Goal: Transaction & Acquisition: Purchase product/service

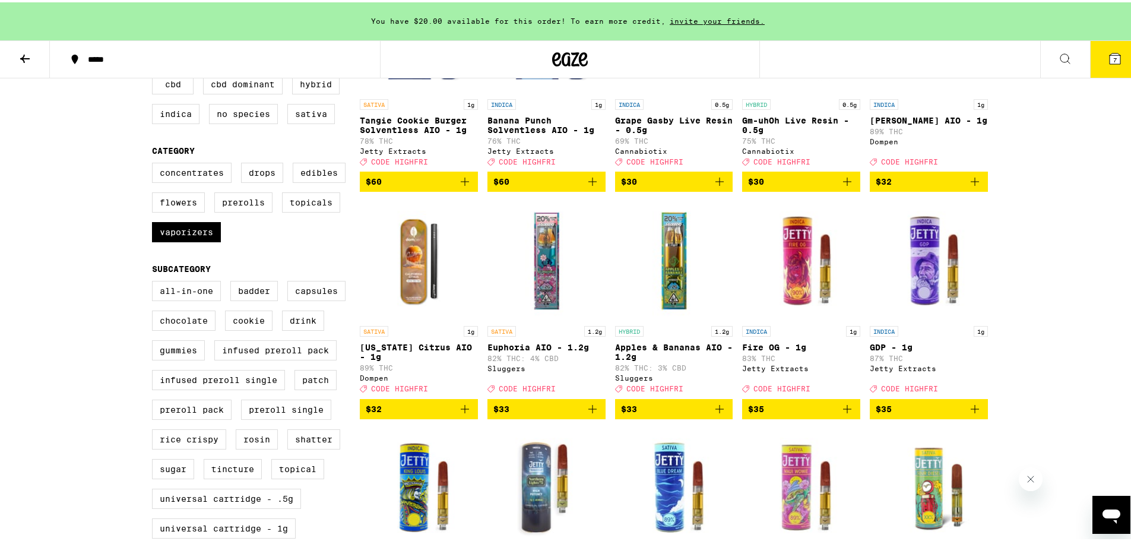
click at [1114, 65] on button "7" at bounding box center [1115, 57] width 50 height 37
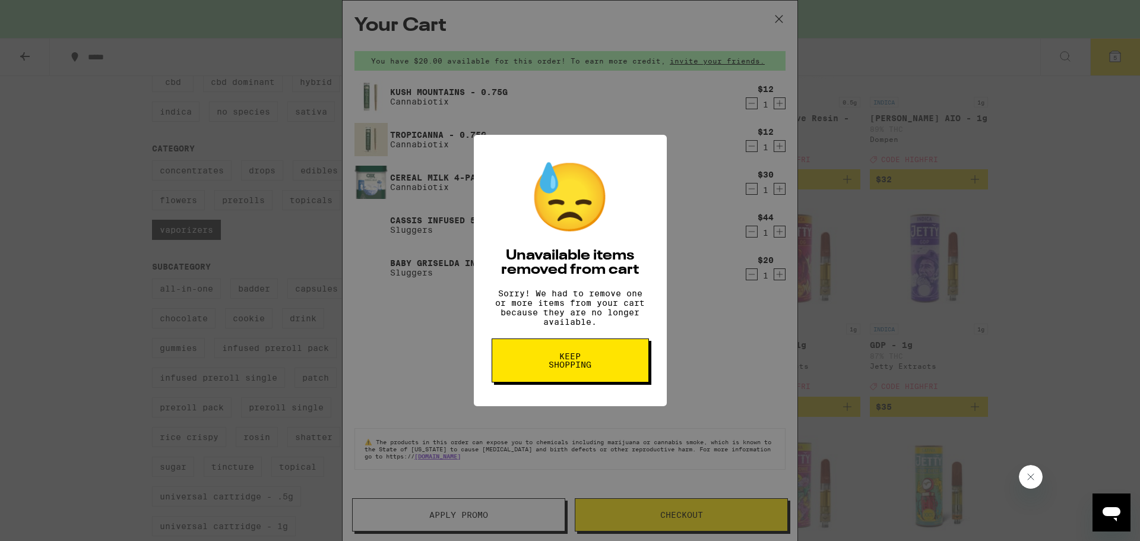
click at [560, 369] on span "Keep Shopping" at bounding box center [570, 360] width 61 height 17
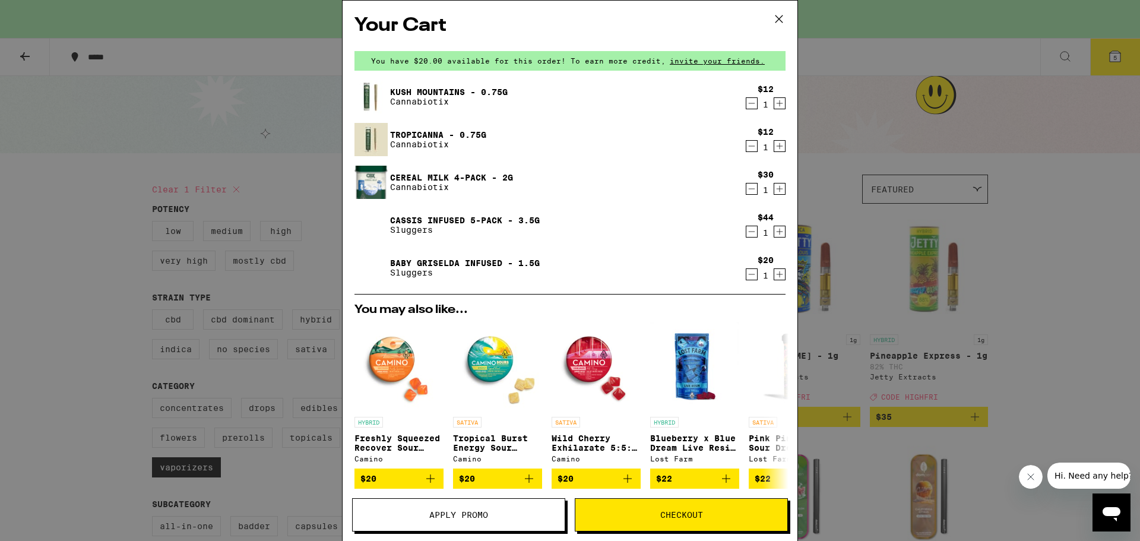
click at [42, 303] on div "Your Cart You have $20.00 available for this order! To earn more credit, invite…" at bounding box center [570, 270] width 1140 height 541
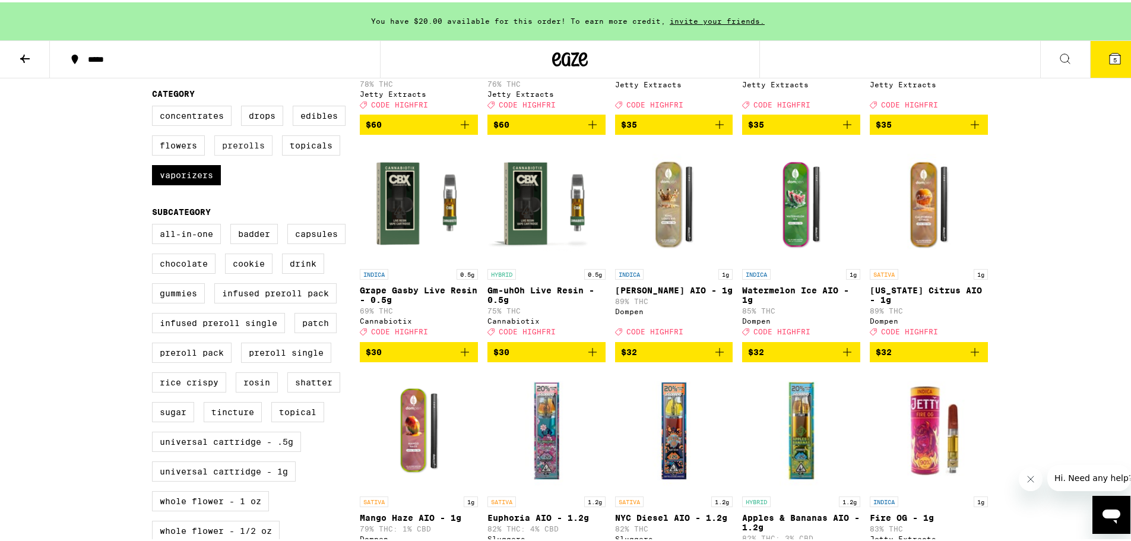
scroll to position [297, 0]
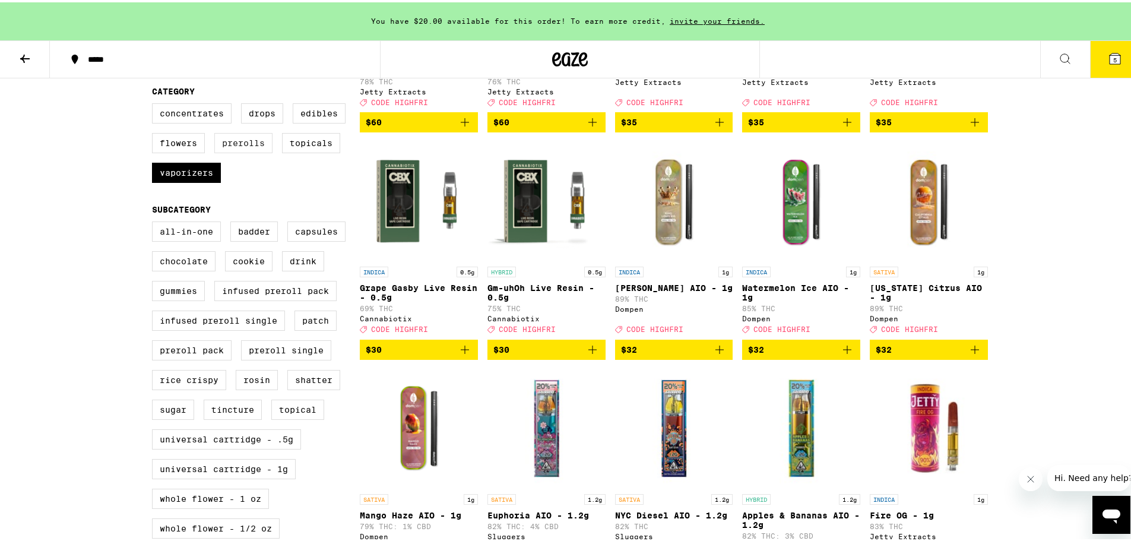
click at [225, 151] on label "Prerolls" at bounding box center [243, 141] width 58 height 20
click at [155, 103] on input "Prerolls" at bounding box center [154, 103] width 1 height 1
checkbox input "true"
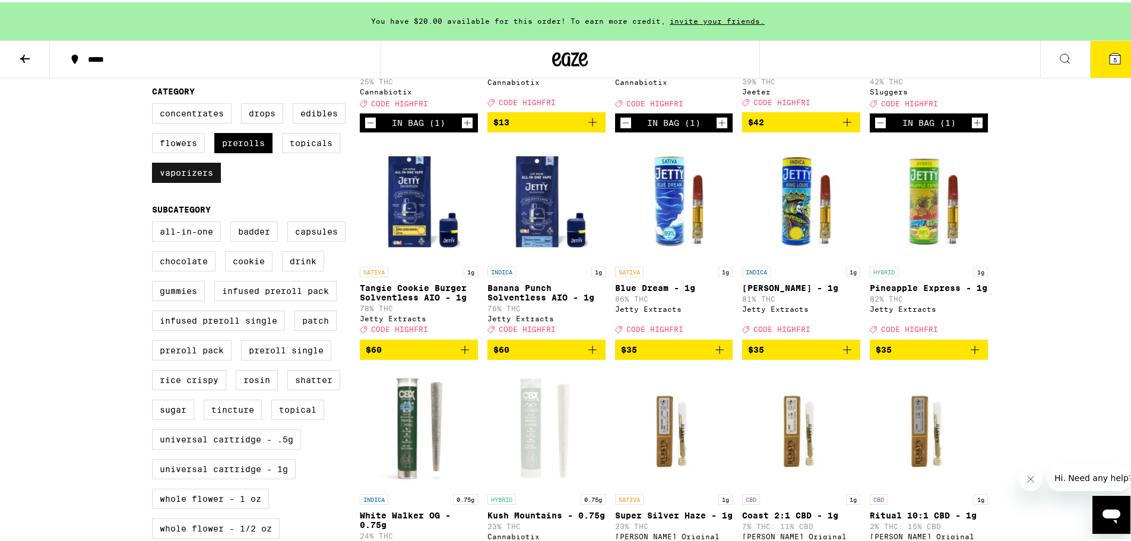
click at [166, 180] on label "Vaporizers" at bounding box center [186, 170] width 69 height 20
click at [155, 103] on input "Vaporizers" at bounding box center [154, 103] width 1 height 1
checkbox input "false"
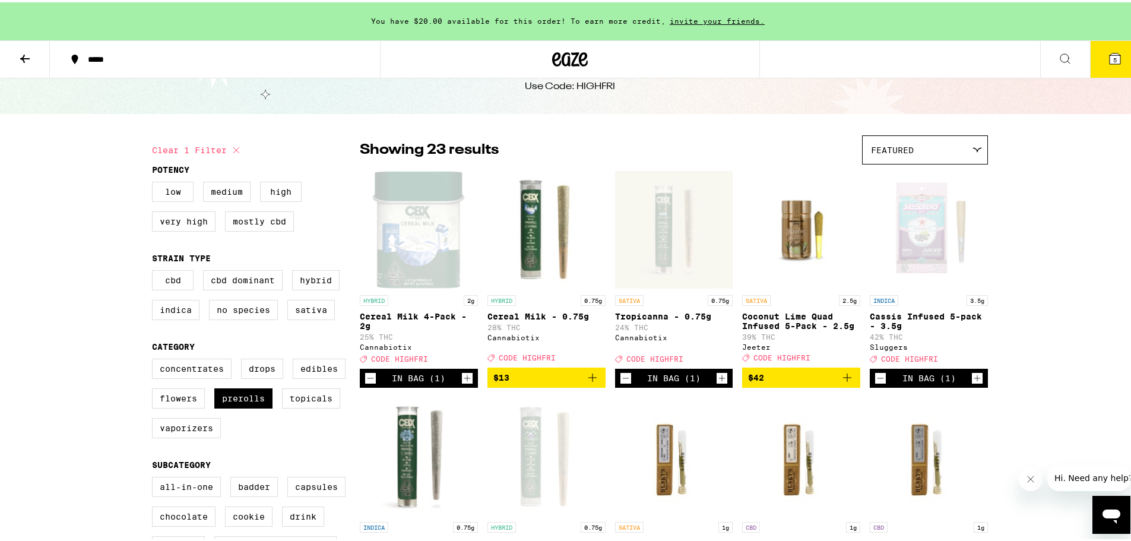
scroll to position [59, 0]
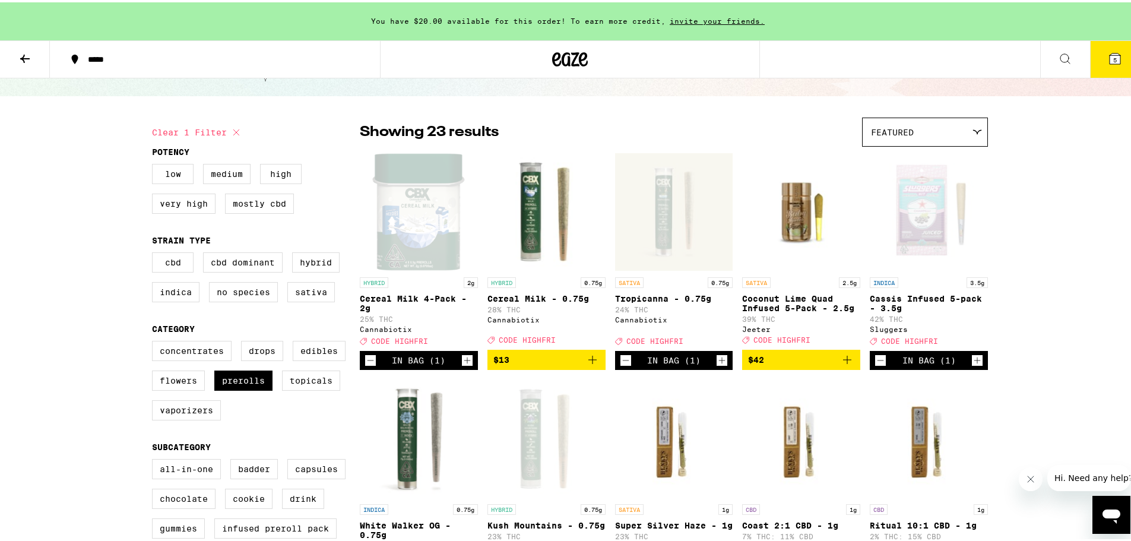
click at [1113, 60] on span "5" at bounding box center [1115, 57] width 4 height 7
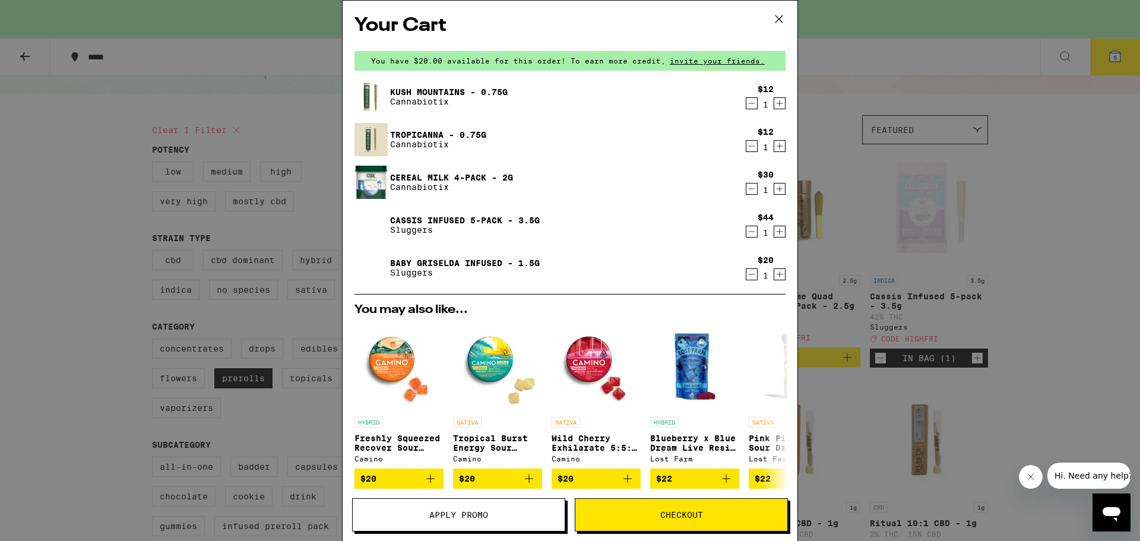
click at [783, 17] on icon at bounding box center [779, 19] width 18 height 18
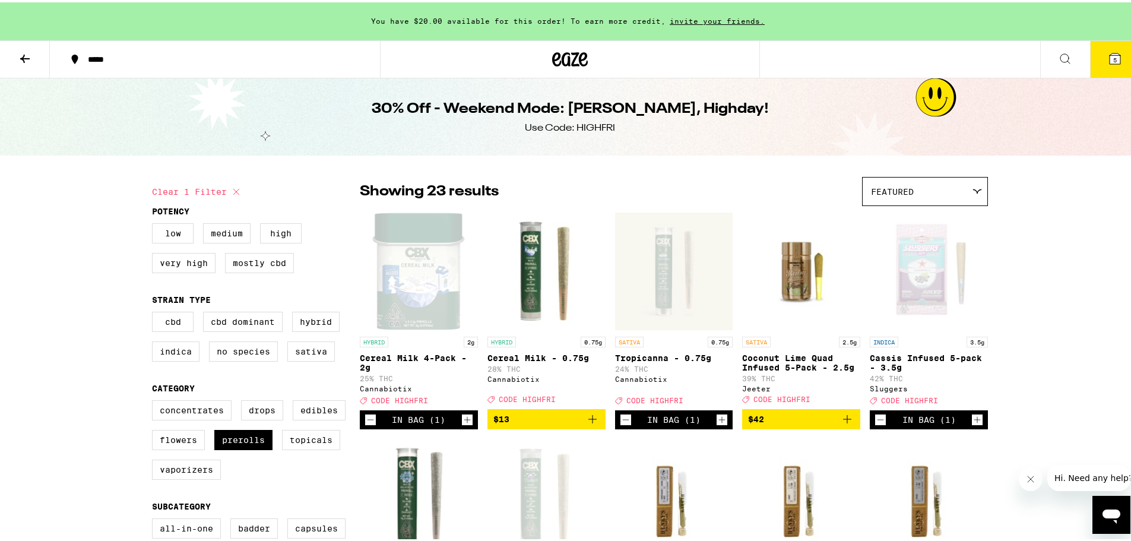
click at [25, 58] on icon at bounding box center [25, 56] width 14 height 14
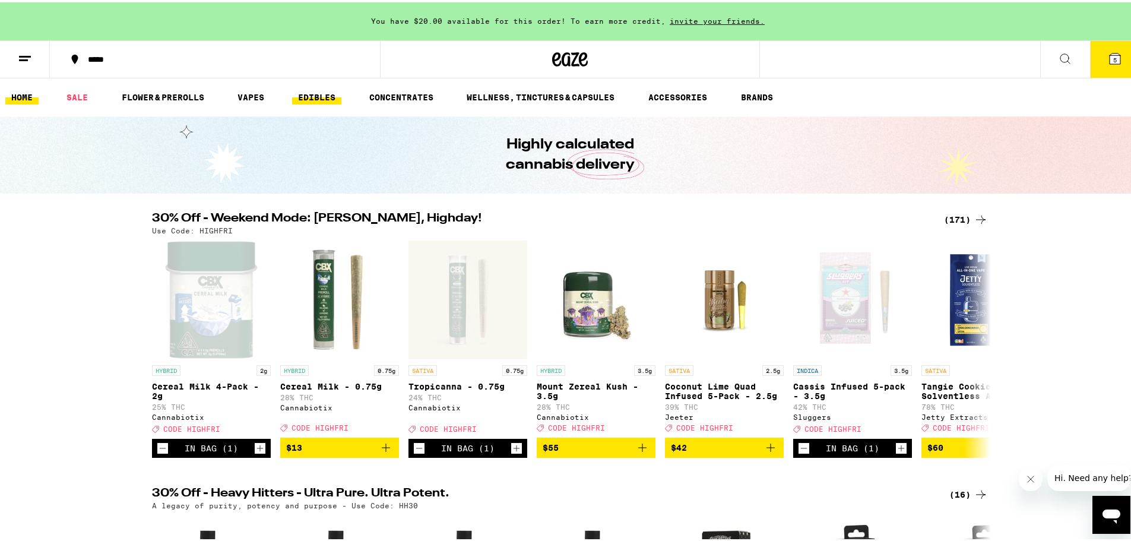
click at [325, 99] on link "EDIBLES" at bounding box center [316, 95] width 49 height 14
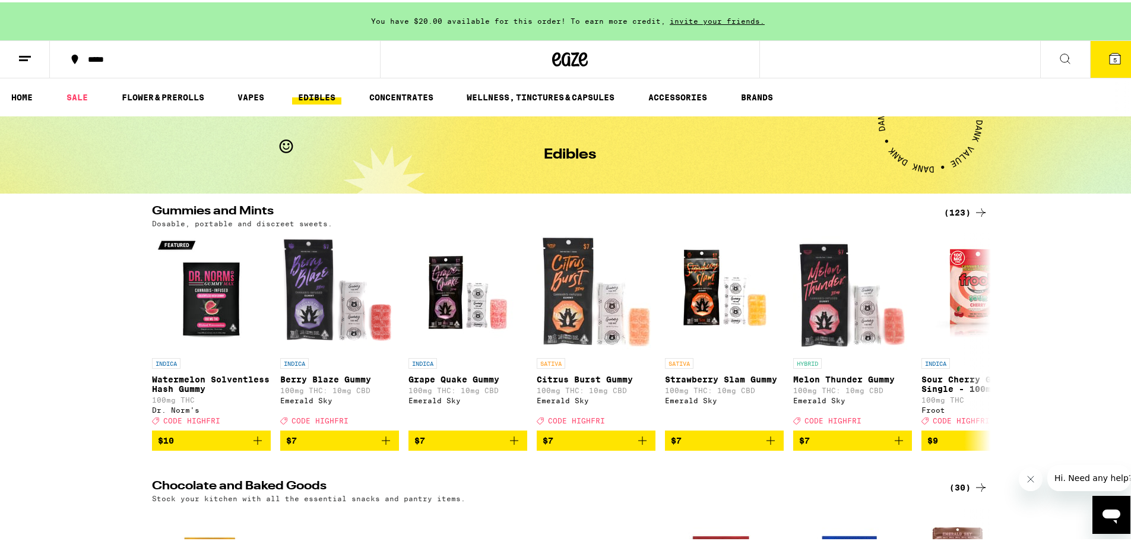
click at [1058, 61] on icon at bounding box center [1065, 56] width 14 height 14
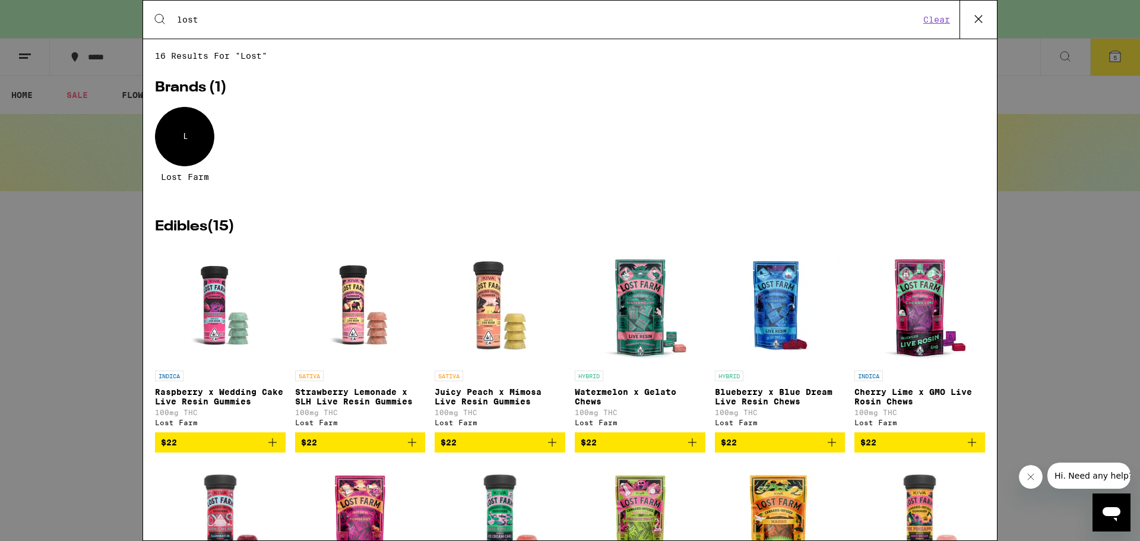
type input "lost"
click at [188, 131] on div "L" at bounding box center [184, 136] width 59 height 59
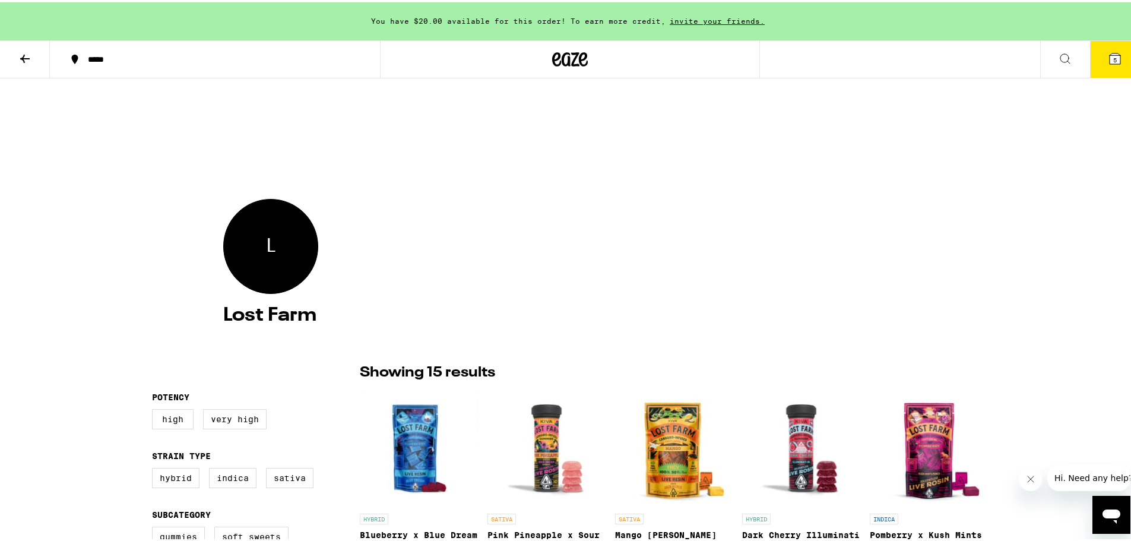
click at [25, 52] on icon at bounding box center [25, 56] width 14 height 14
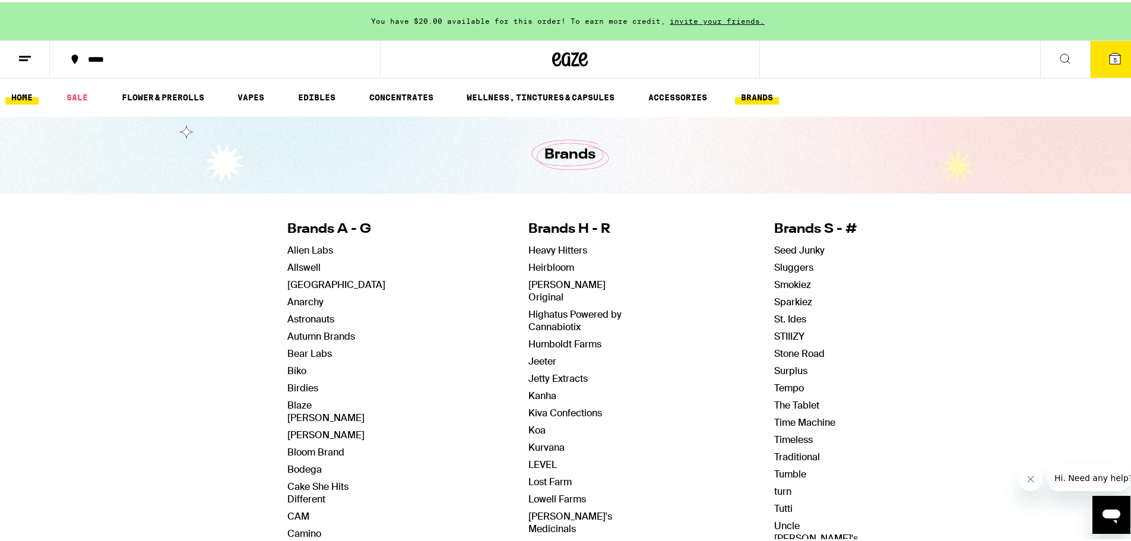
click at [17, 98] on link "HOME" at bounding box center [21, 95] width 33 height 14
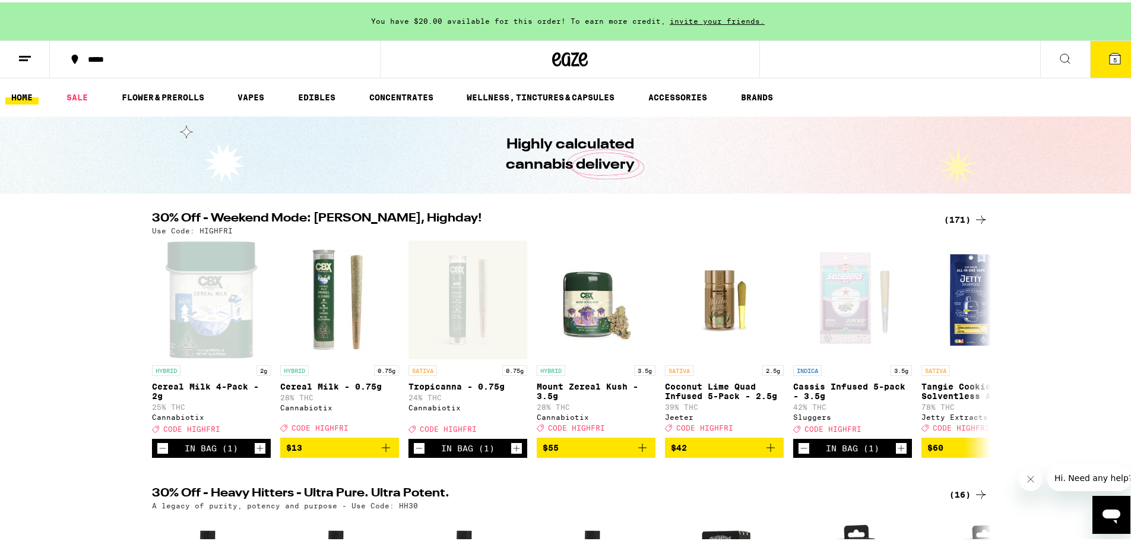
click at [944, 215] on div "(171)" at bounding box center [966, 217] width 44 height 14
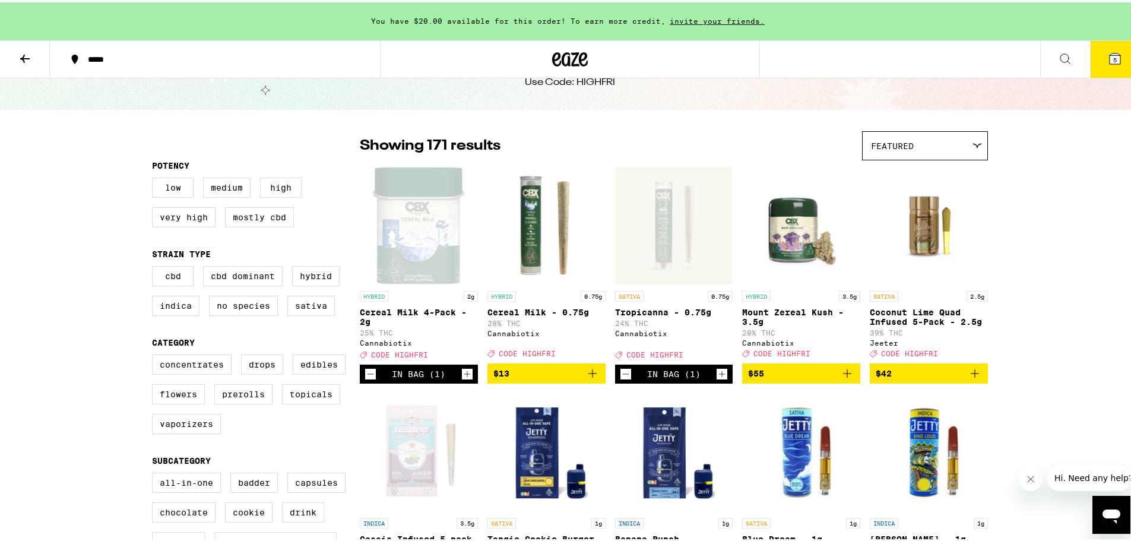
scroll to position [59, 0]
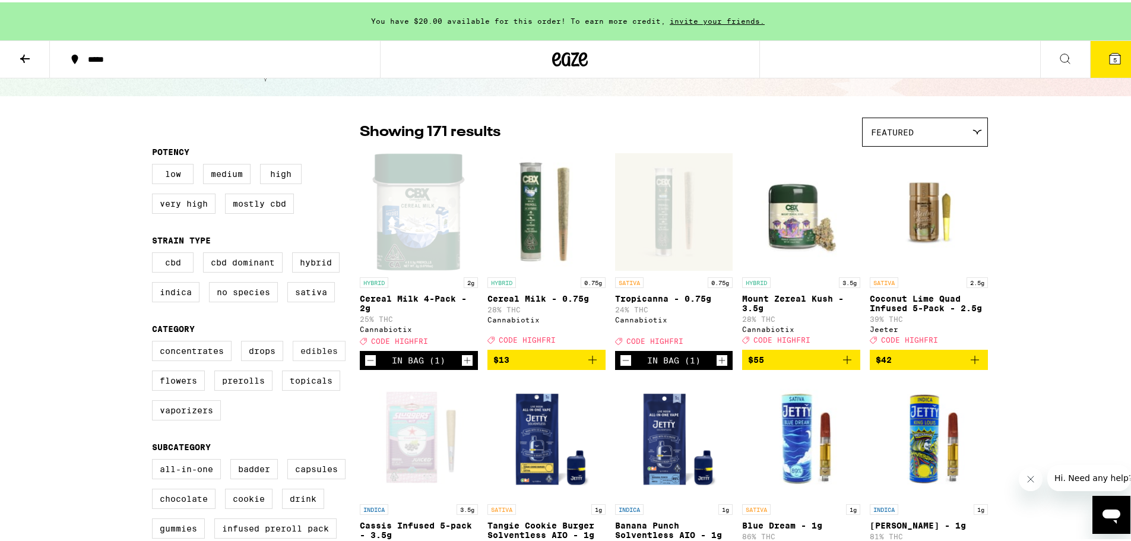
click at [322, 359] on label "Edibles" at bounding box center [319, 348] width 53 height 20
click at [155, 341] on input "Edibles" at bounding box center [154, 340] width 1 height 1
checkbox input "true"
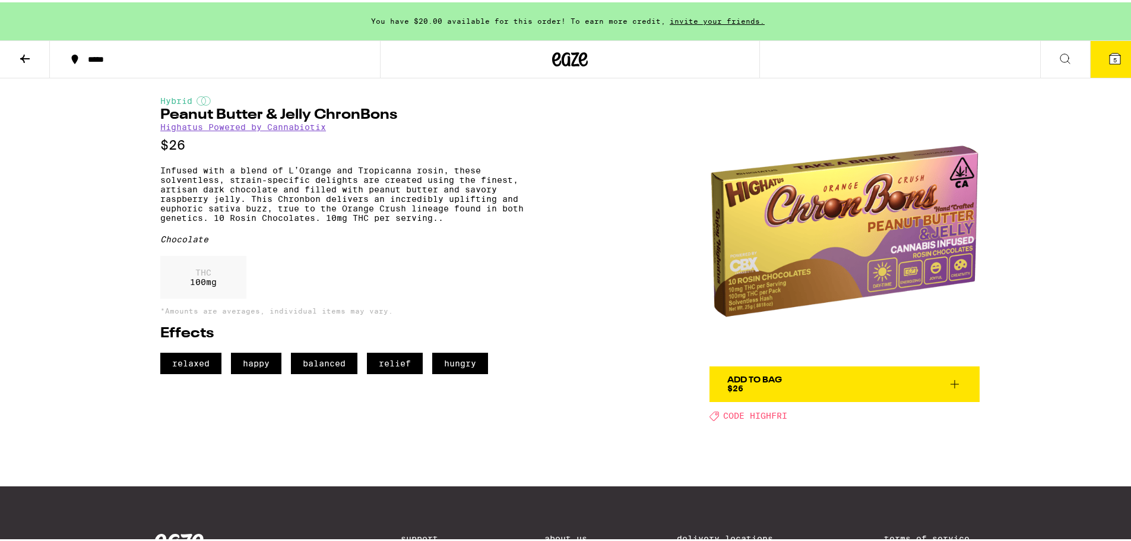
click at [797, 389] on span "Add To Bag $26" at bounding box center [844, 381] width 234 height 17
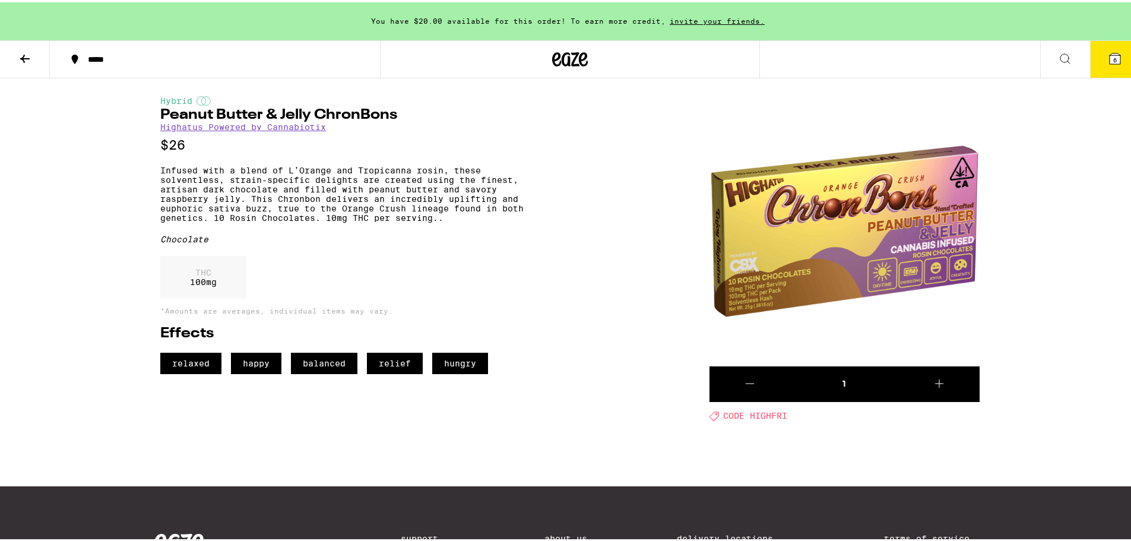
click at [1109, 55] on icon at bounding box center [1114, 56] width 11 height 11
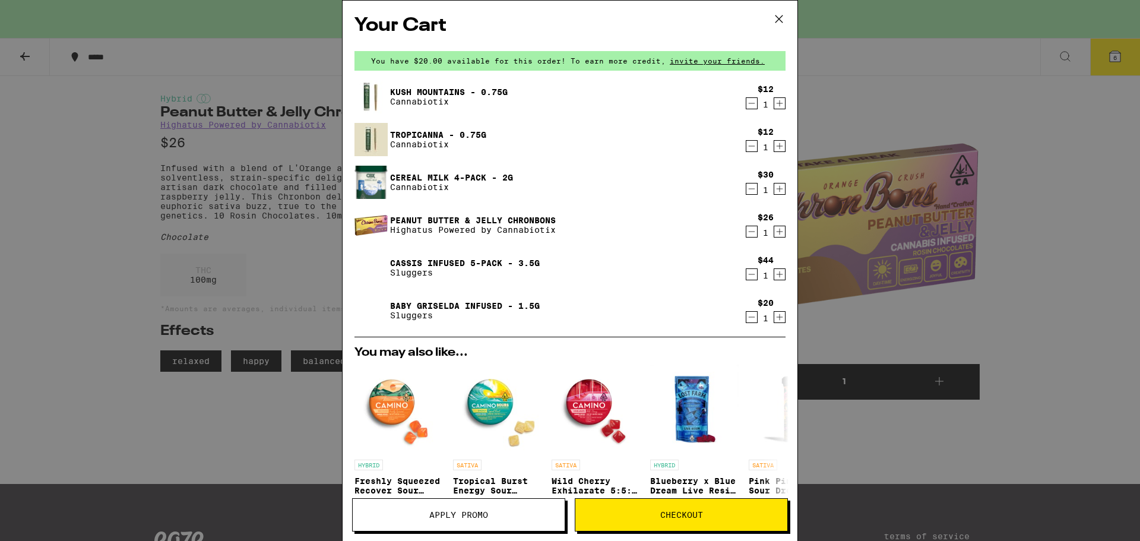
click at [699, 522] on button "Checkout" at bounding box center [681, 514] width 213 height 33
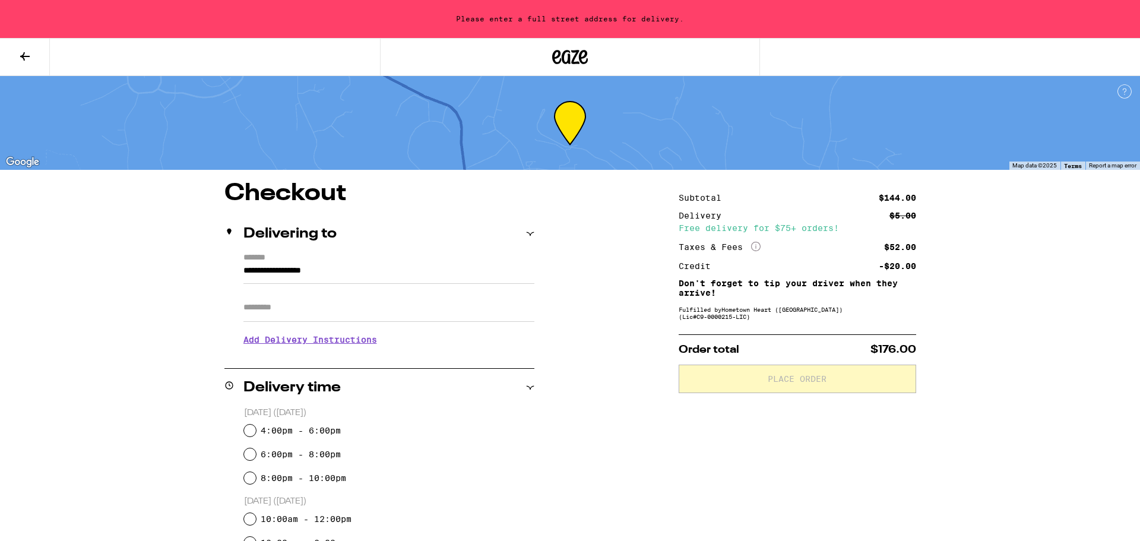
click at [525, 15] on div "Please enter a full street address for delivery." at bounding box center [570, 19] width 1140 height 38
drag, startPoint x: 368, startPoint y: 274, endPoint x: 94, endPoint y: 295, distance: 274.5
click at [94, 295] on div "**********" at bounding box center [570, 506] width 1140 height 1013
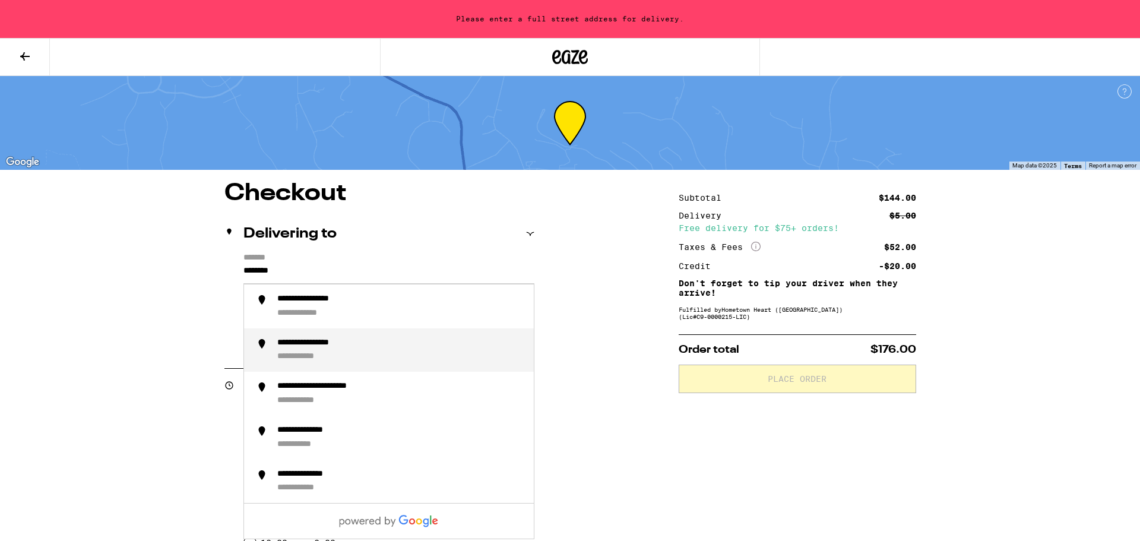
click at [341, 360] on div "**********" at bounding box center [400, 350] width 247 height 25
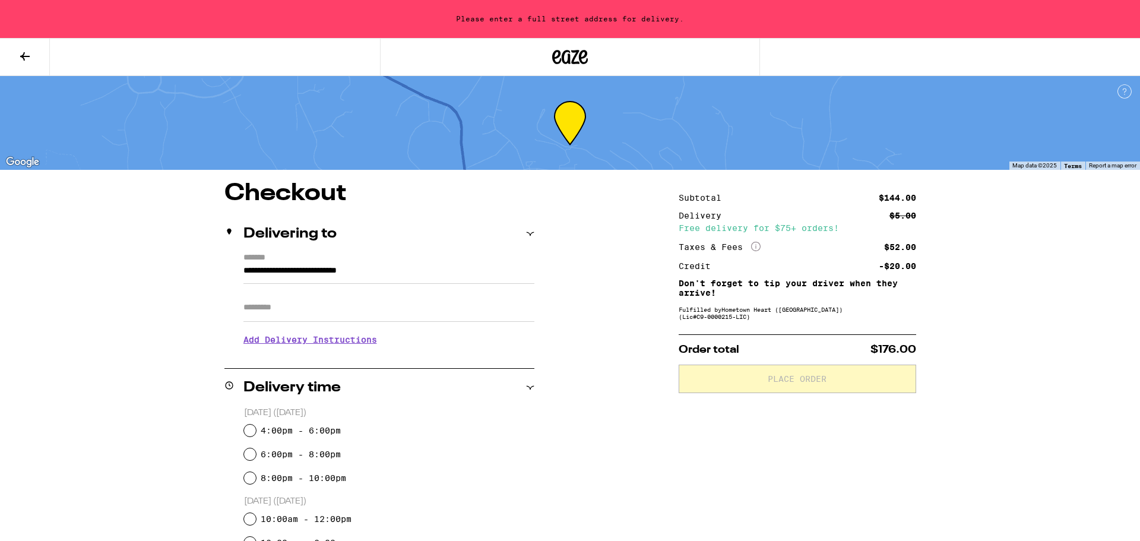
type input "**********"
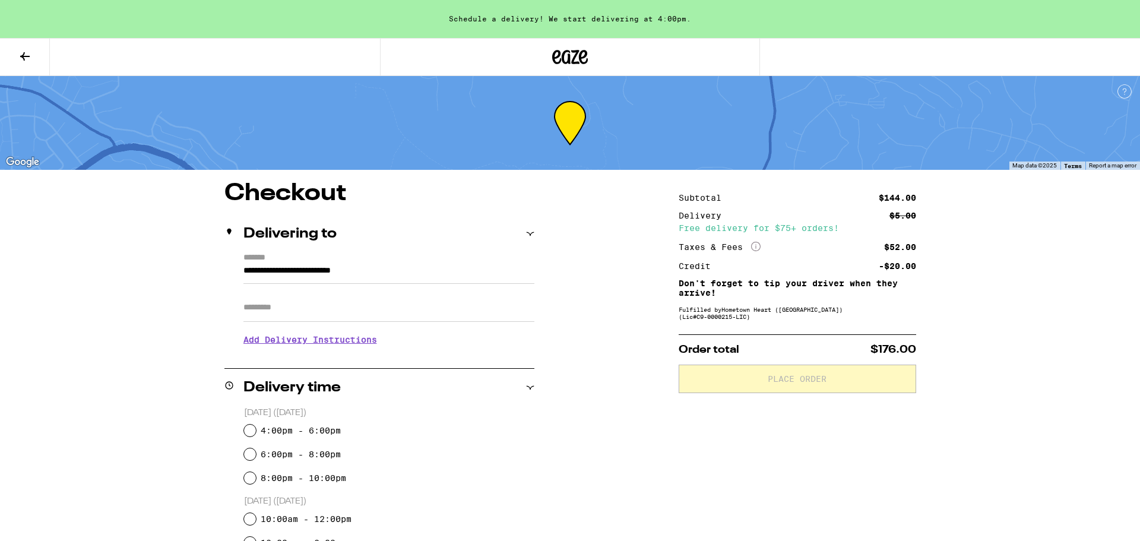
click at [249, 453] on input "6:00pm - 8:00pm" at bounding box center [250, 454] width 12 height 12
radio input "true"
click at [139, 325] on div "**********" at bounding box center [570, 506] width 1140 height 1013
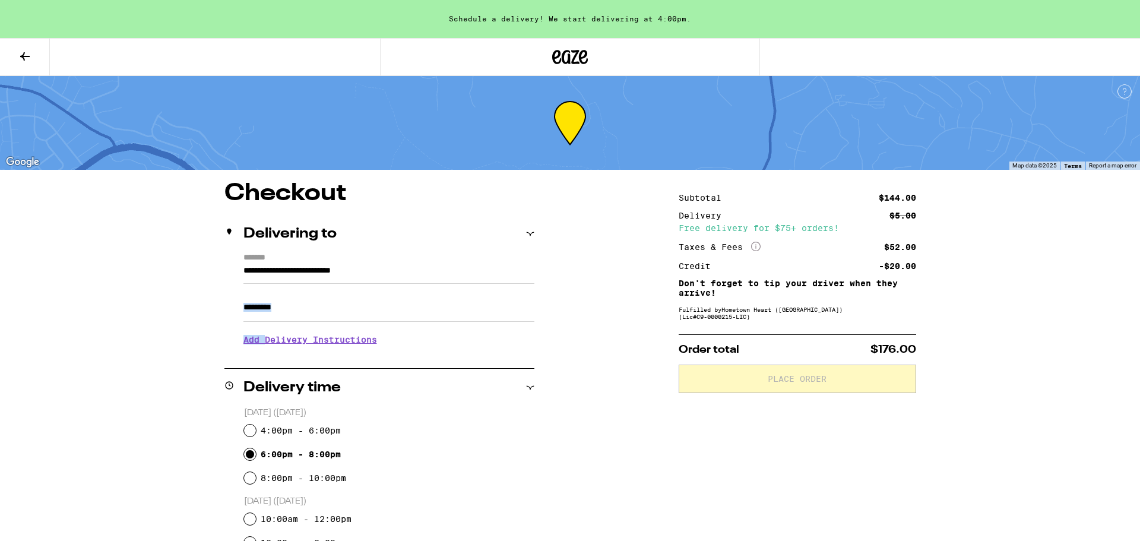
click at [139, 316] on div "**********" at bounding box center [570, 506] width 1140 height 1013
click at [24, 53] on icon at bounding box center [25, 56] width 14 height 14
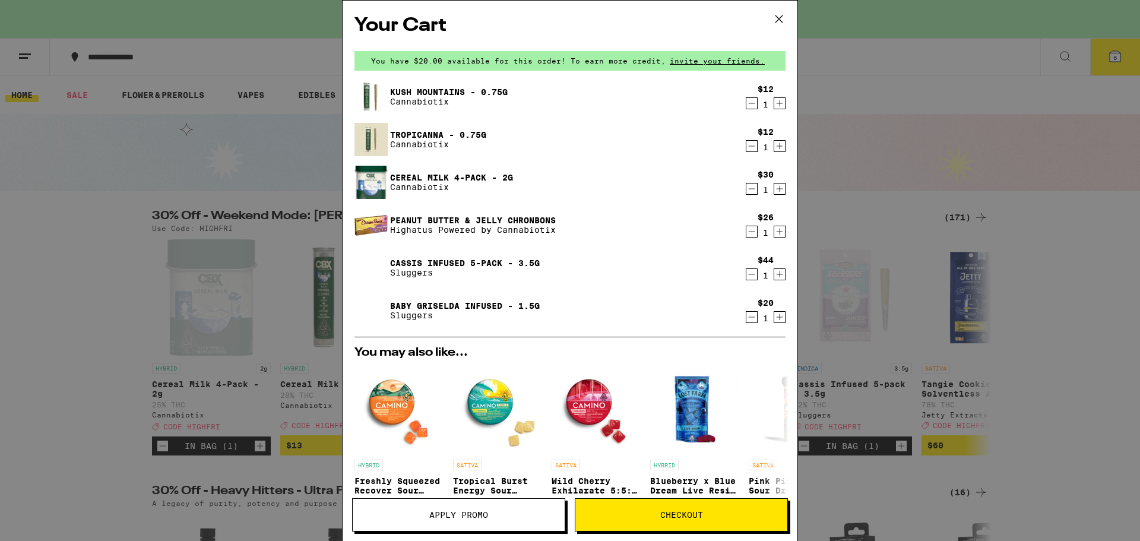
click at [490, 523] on button "Apply Promo" at bounding box center [458, 514] width 213 height 33
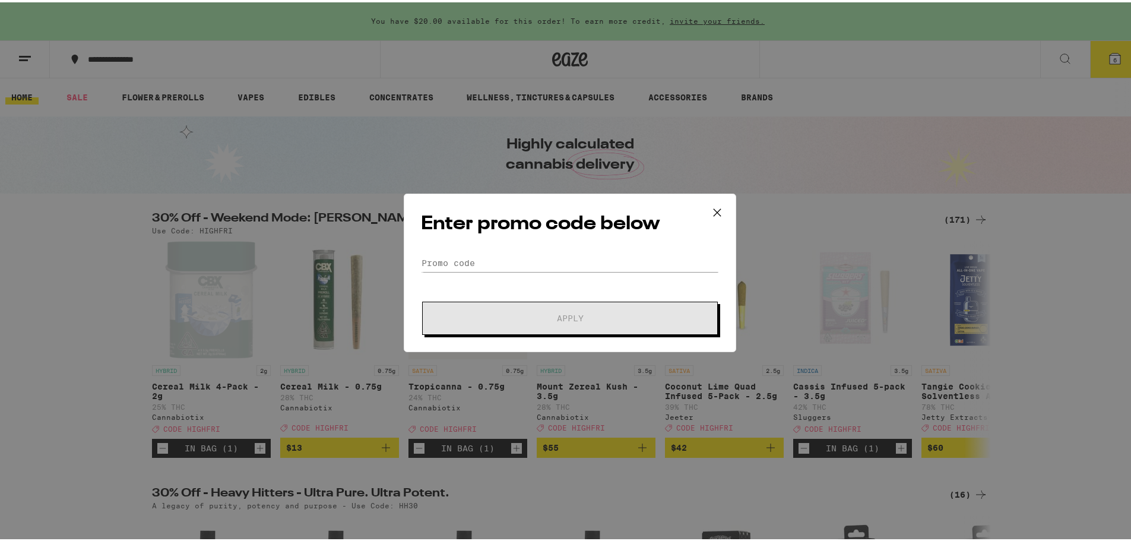
click at [719, 211] on icon at bounding box center [717, 210] width 18 height 18
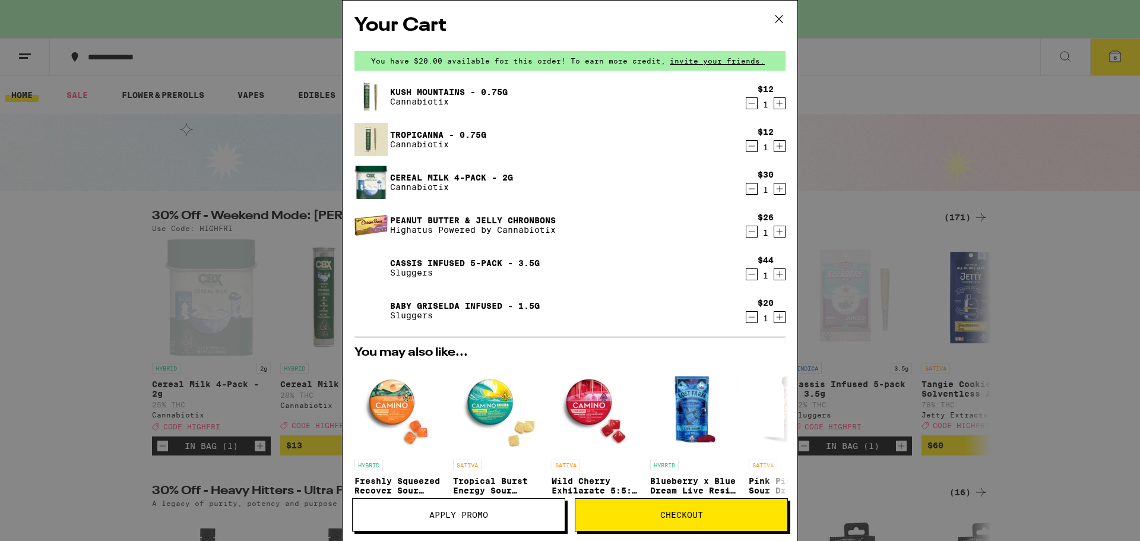
click at [665, 516] on span "Checkout" at bounding box center [681, 514] width 43 height 8
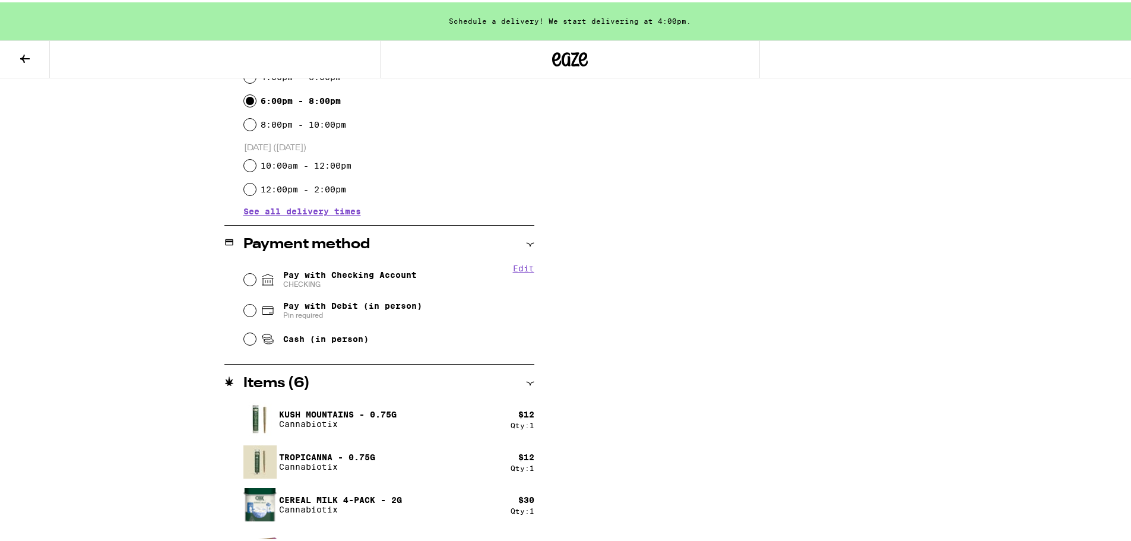
scroll to position [356, 0]
click at [515, 269] on button "Edit" at bounding box center [523, 265] width 21 height 9
click at [617, 297] on div "**********" at bounding box center [569, 240] width 855 height 831
click at [245, 278] on input "Pay with Checking Account CHECKING Remove Account" at bounding box center [250, 277] width 12 height 12
radio input "true"
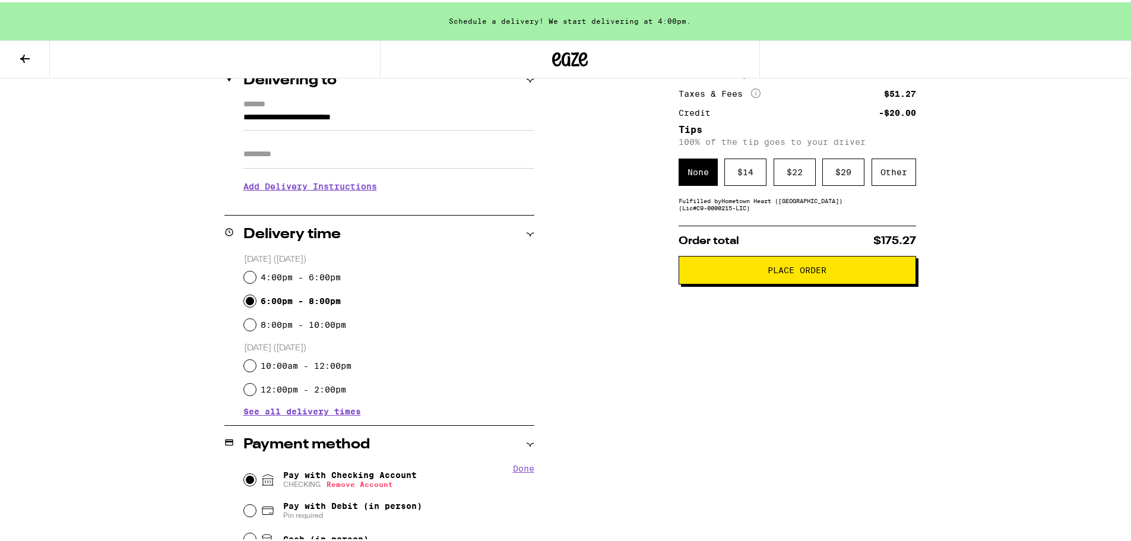
scroll to position [35, 0]
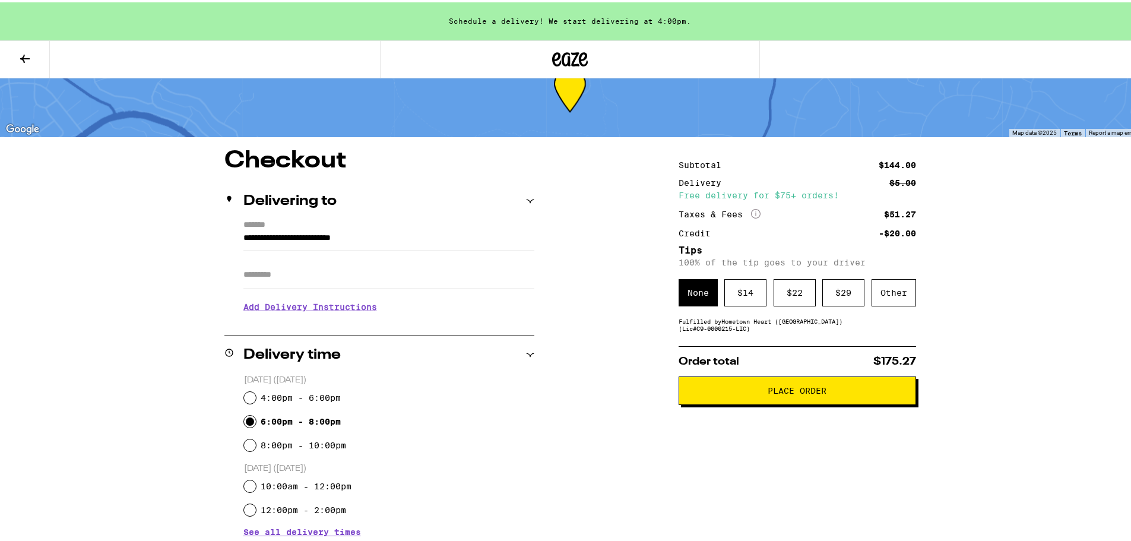
click at [20, 55] on icon at bounding box center [25, 56] width 14 height 14
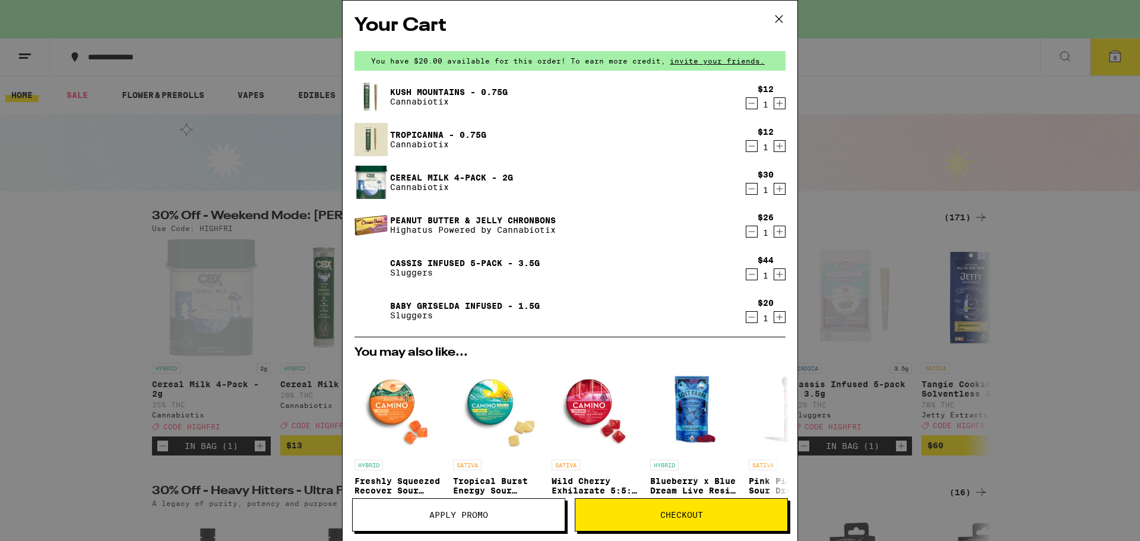
click at [461, 517] on span "Apply Promo" at bounding box center [458, 514] width 59 height 8
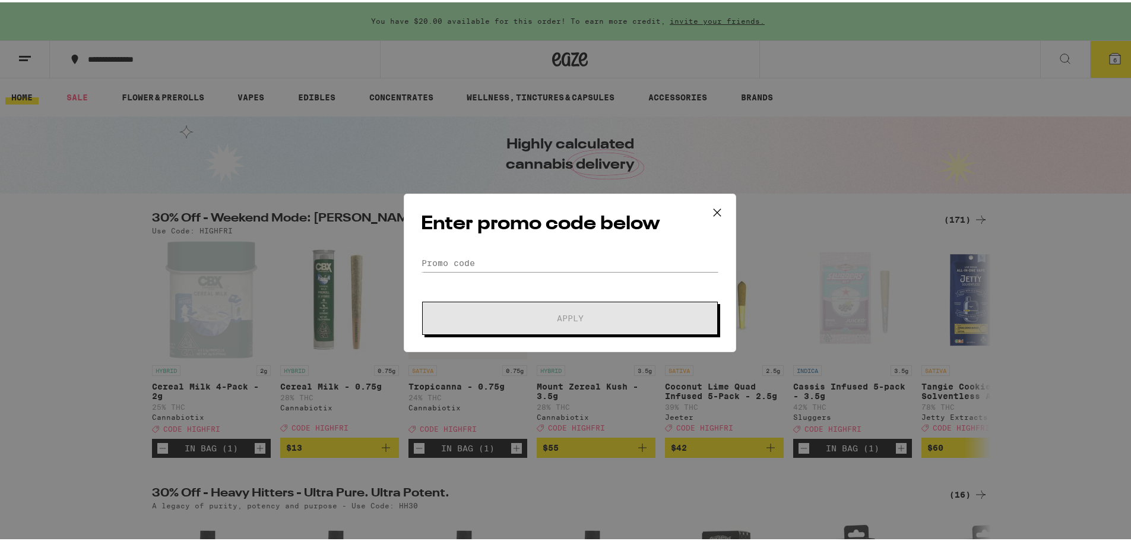
click at [486, 249] on div "Enter promo code below Promo Code Apply" at bounding box center [570, 270] width 332 height 158
click at [465, 263] on input "Promo Code" at bounding box center [570, 261] width 298 height 18
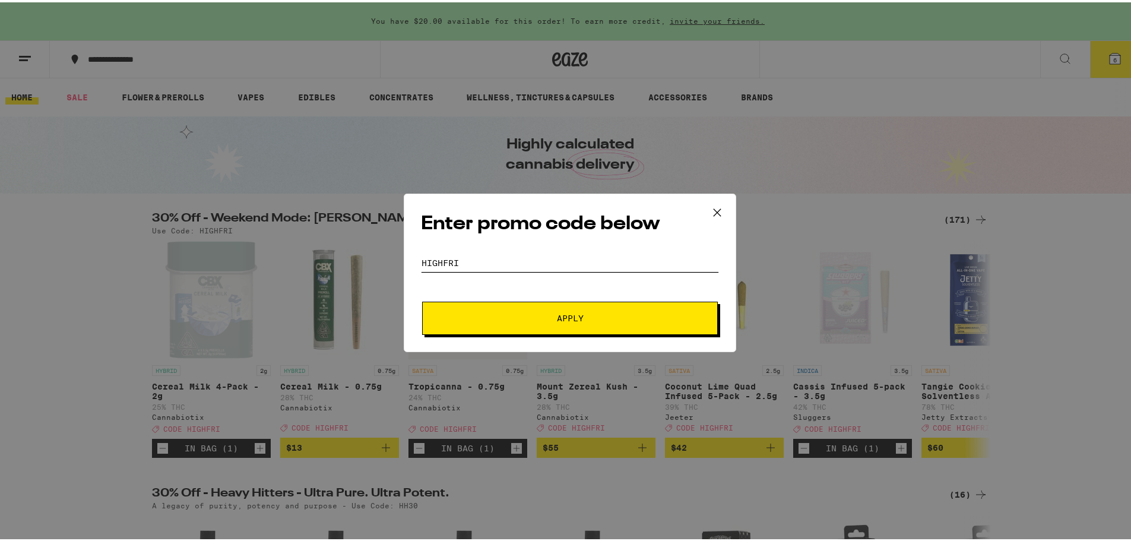
type input "HIGHFRI"
click at [422, 299] on button "Apply" at bounding box center [570, 315] width 296 height 33
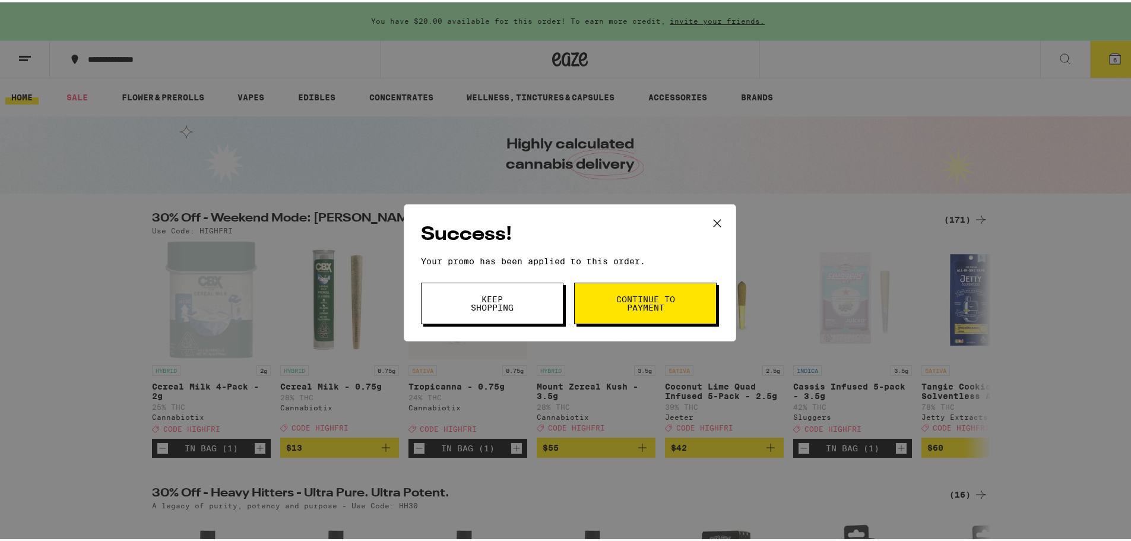
click at [660, 300] on span "Continue to payment" at bounding box center [645, 301] width 61 height 17
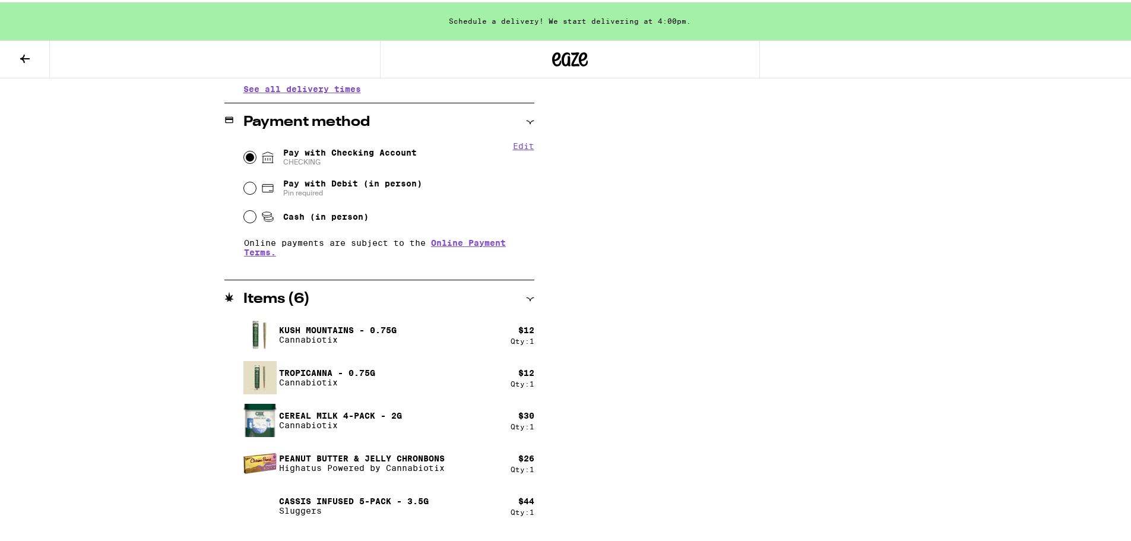
scroll to position [213, 0]
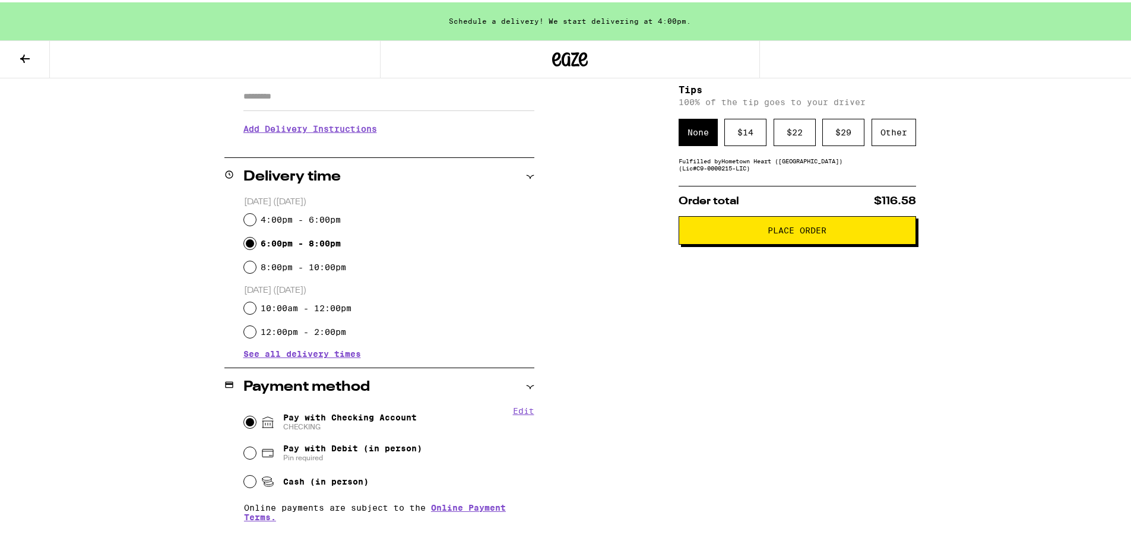
click at [822, 239] on button "Place Order" at bounding box center [796, 228] width 237 height 28
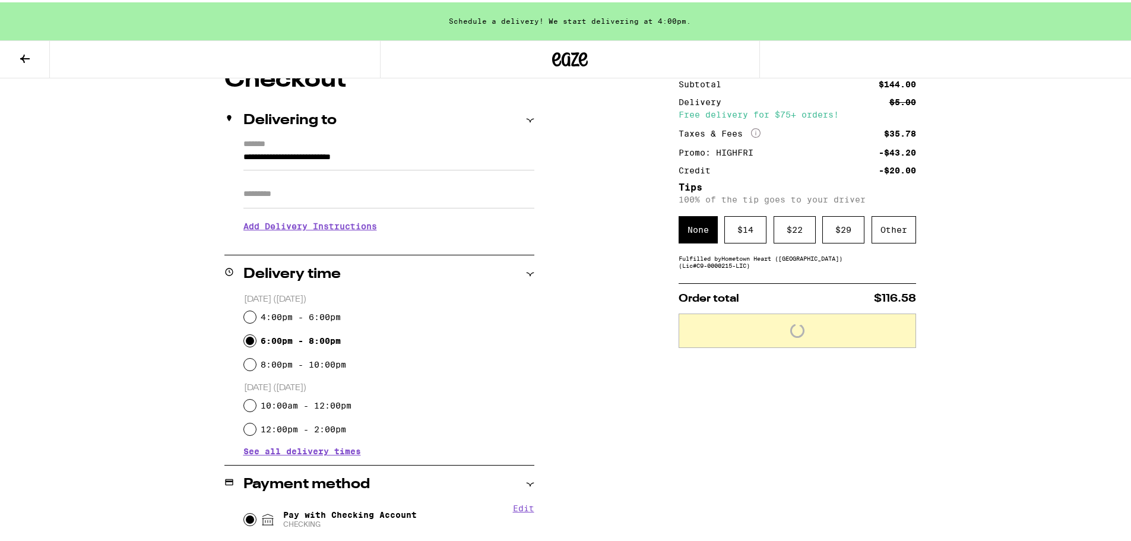
scroll to position [94, 0]
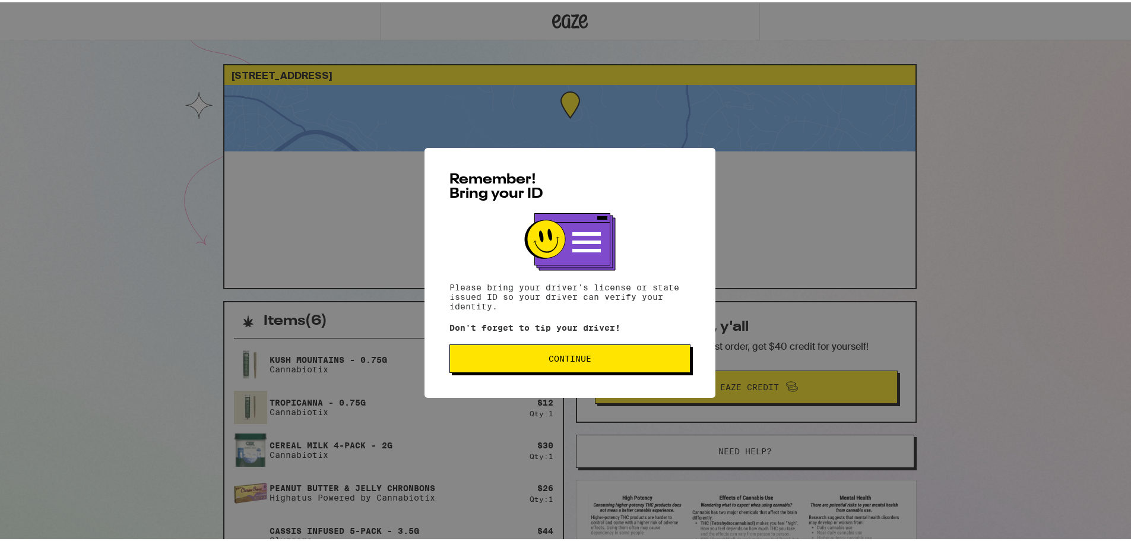
click at [592, 354] on button "Continue" at bounding box center [569, 356] width 241 height 28
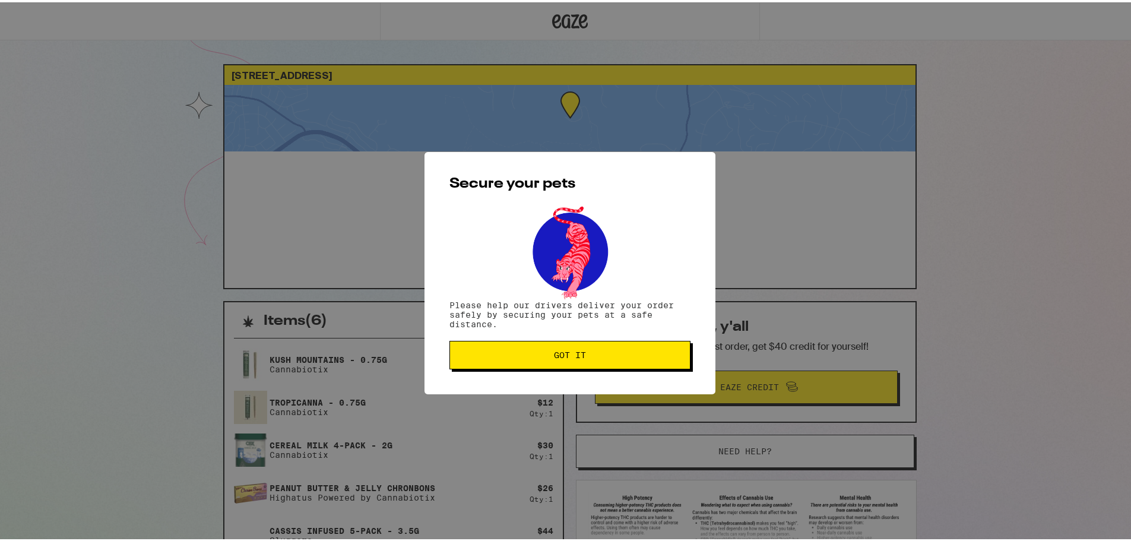
click at [589, 348] on button "Got it" at bounding box center [569, 352] width 241 height 28
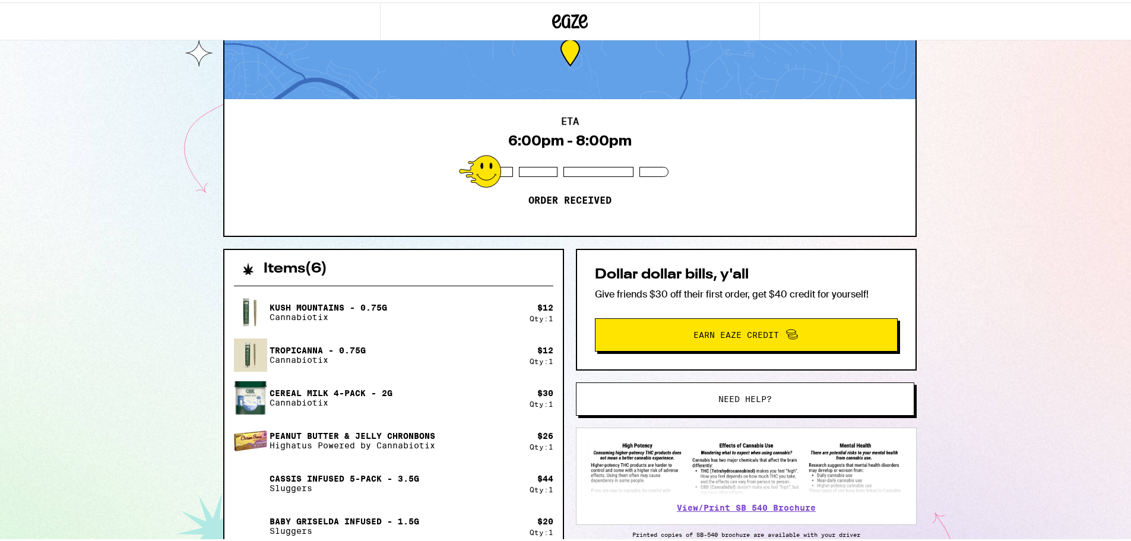
scroll to position [237, 0]
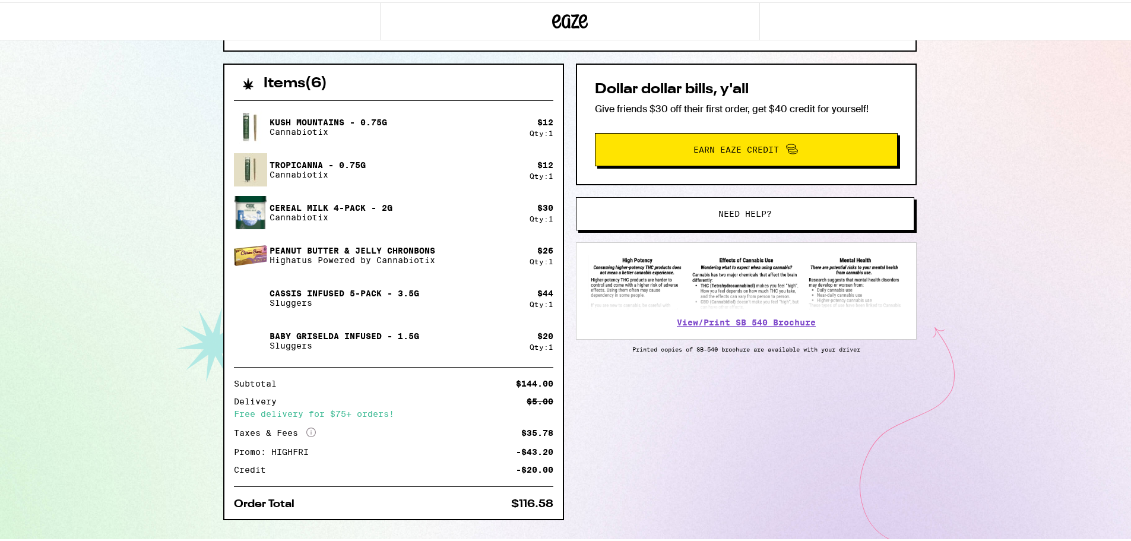
click at [309, 429] on icon "More Info" at bounding box center [310, 429] width 9 height 9
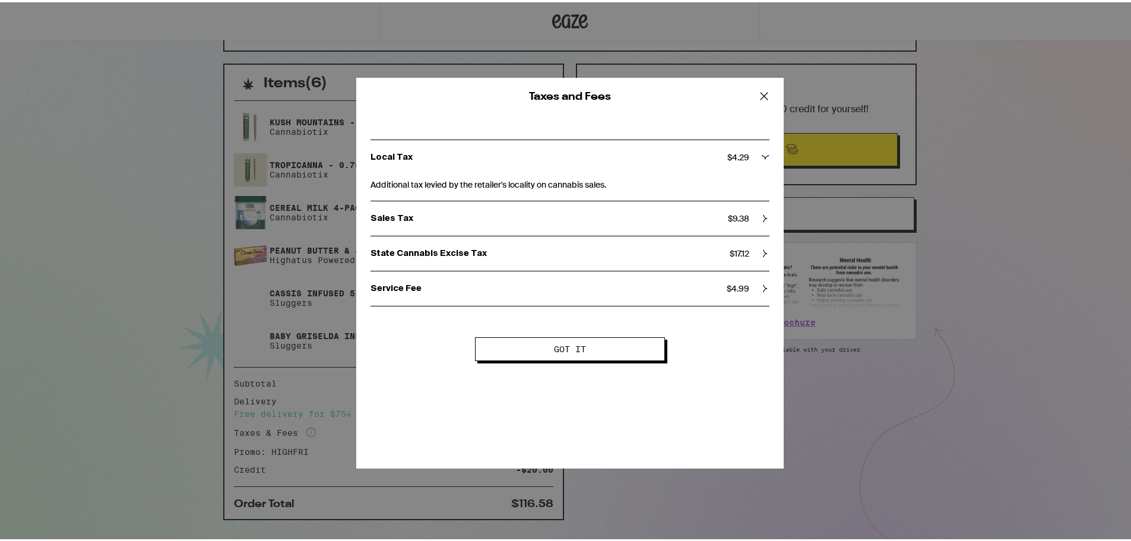
click at [569, 344] on span "Got it" at bounding box center [570, 346] width 32 height 8
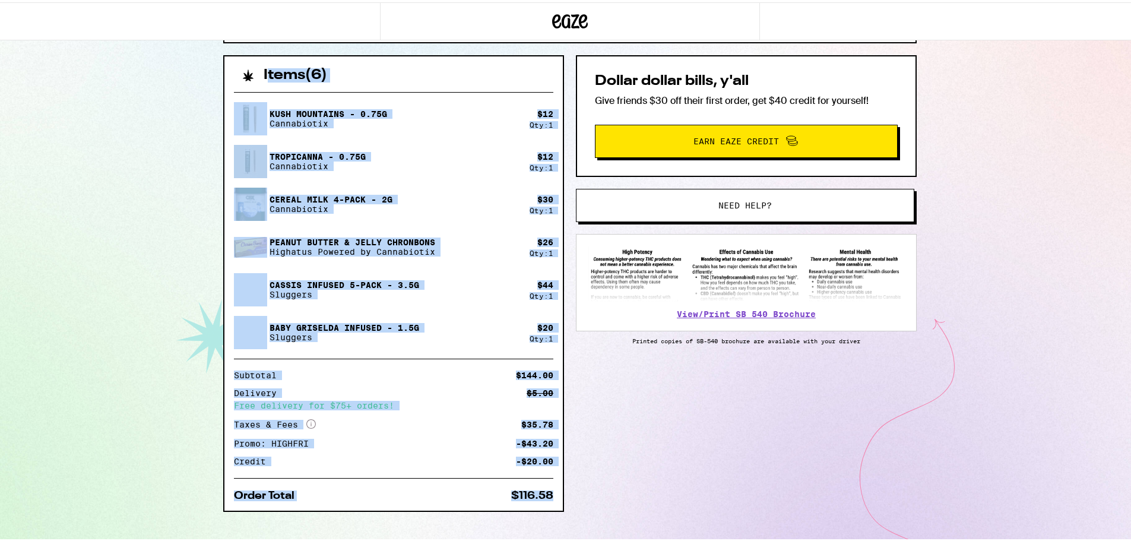
scroll to position [262, 0]
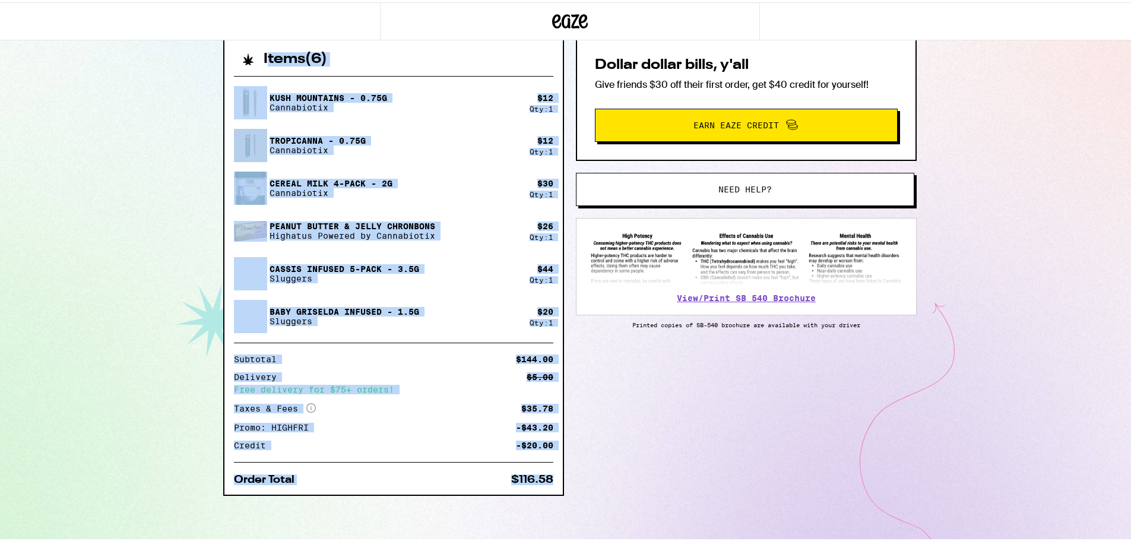
drag, startPoint x: 200, startPoint y: 52, endPoint x: 604, endPoint y: 494, distance: 598.7
click at [588, 531] on div "149 Sunhaven Rd Danville 94506 ETA 6:00pm - 8:00pm Order received Items ( 6 ) K…" at bounding box center [570, 139] width 1140 height 803
click at [607, 489] on div "Items ( 6 ) Kush Mountains - 0.75g Cannabiotix $ 12 Qty: 1 Tropicanna - 0.75g C…" at bounding box center [569, 289] width 693 height 504
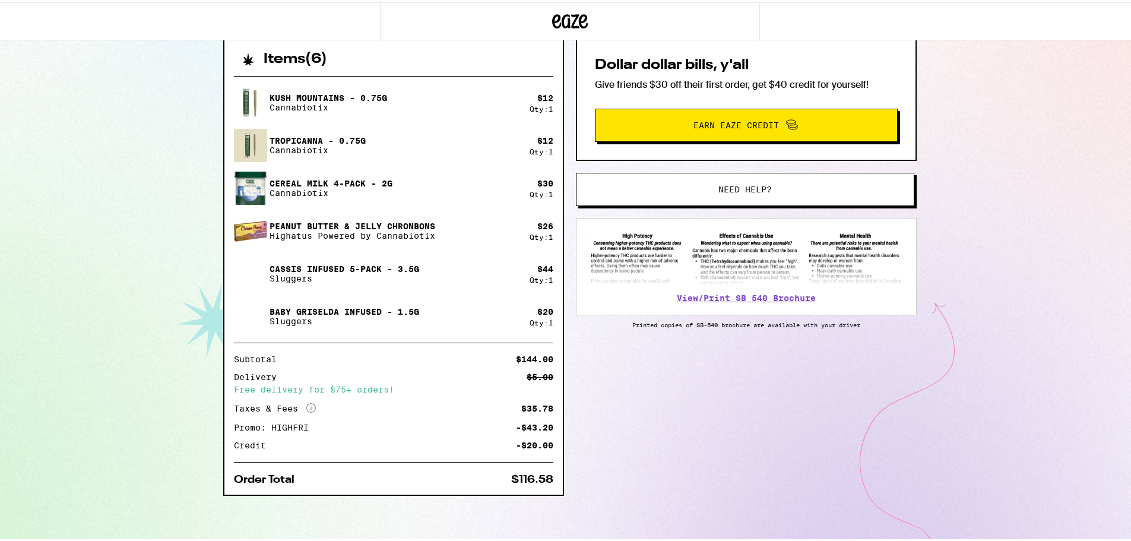
click at [306, 410] on link "More Info" at bounding box center [310, 406] width 9 height 9
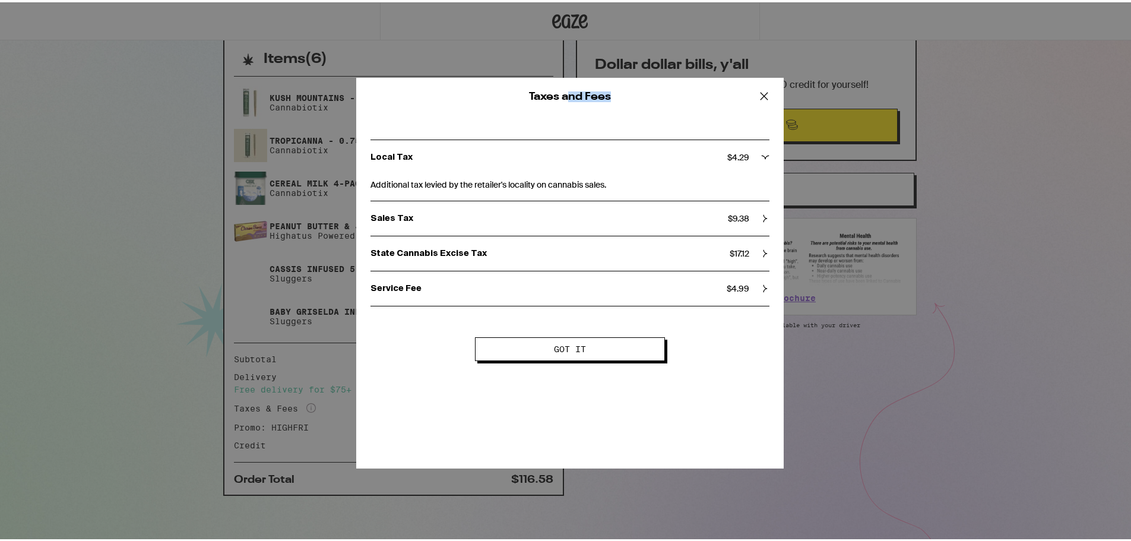
drag, startPoint x: 566, startPoint y: 85, endPoint x: 732, endPoint y: 112, distance: 168.3
click at [738, 112] on div "Taxes and Fees" at bounding box center [569, 94] width 427 height 38
click at [695, 113] on div "Local Tax $ 4.29 Additional tax levied by the retailer's locality on cannabis s…" at bounding box center [569, 215] width 427 height 205
click at [767, 94] on icon at bounding box center [764, 94] width 18 height 18
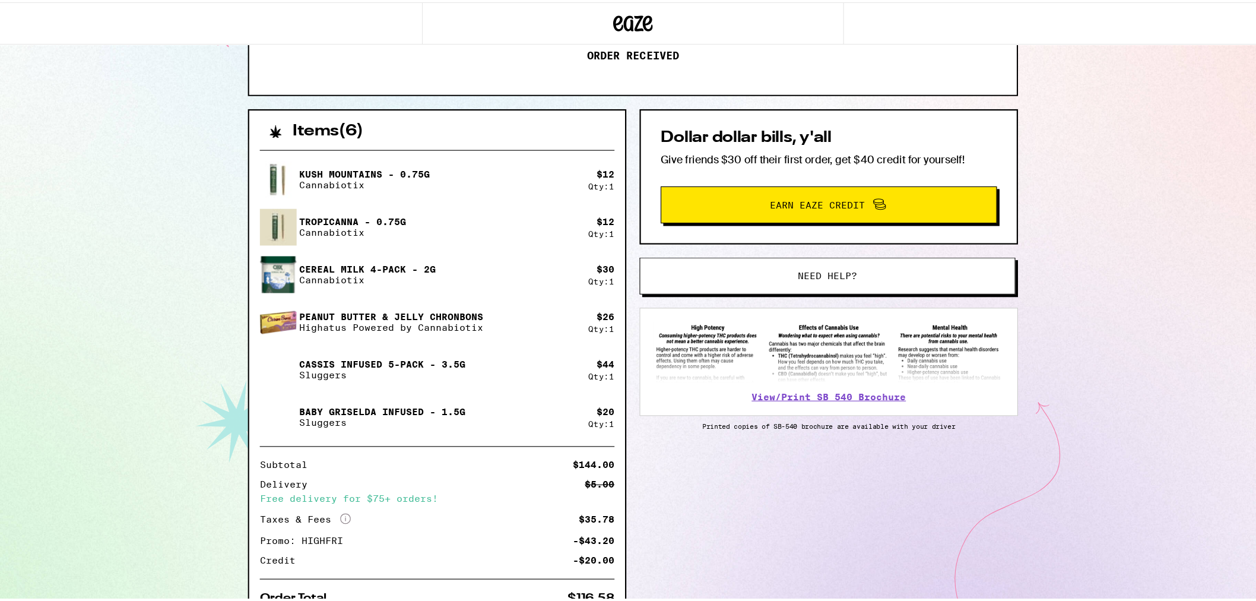
scroll to position [199, 0]
